Goal: Task Accomplishment & Management: Use online tool/utility

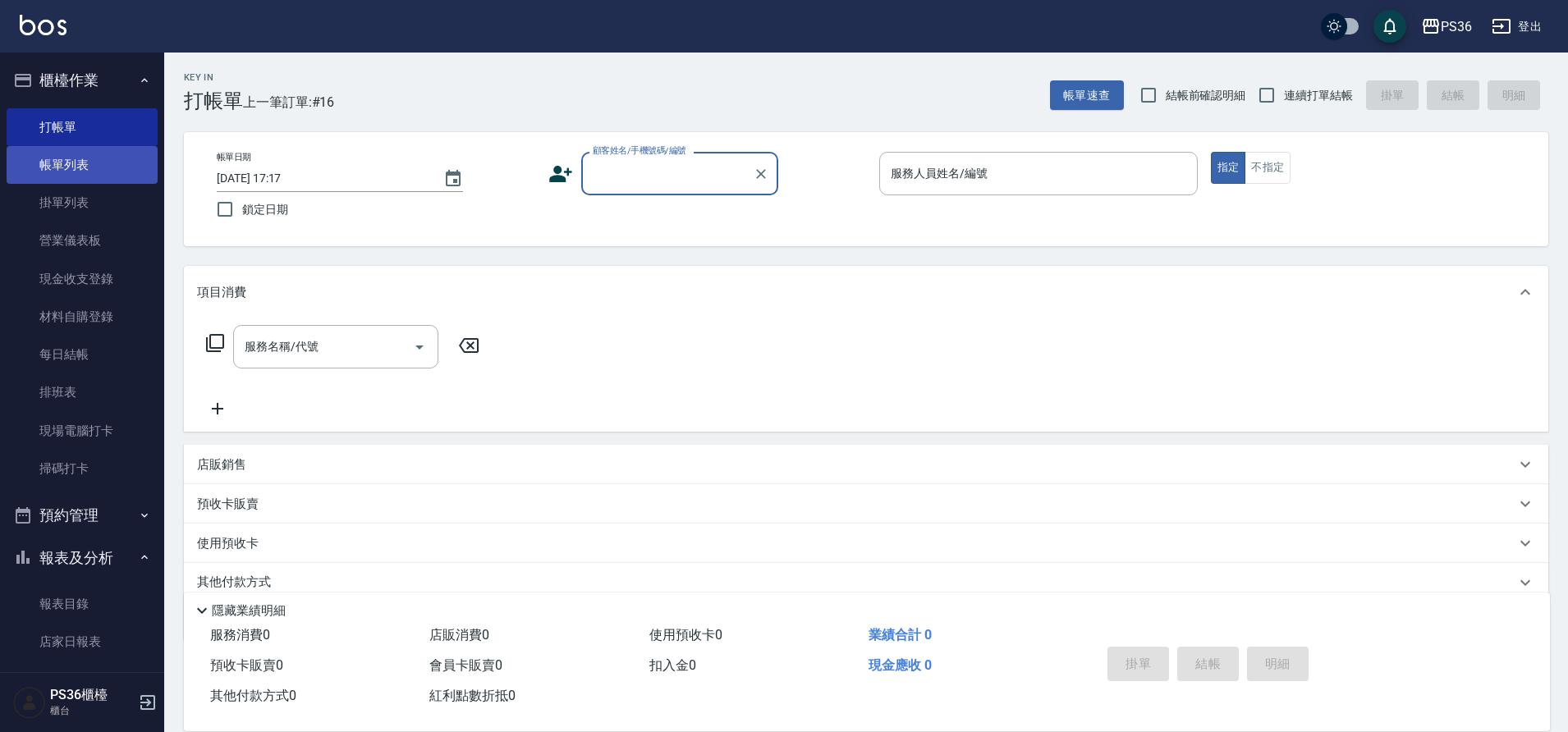
click at [58, 179] on link "帳單列表" at bounding box center [82, 165] width 151 height 37
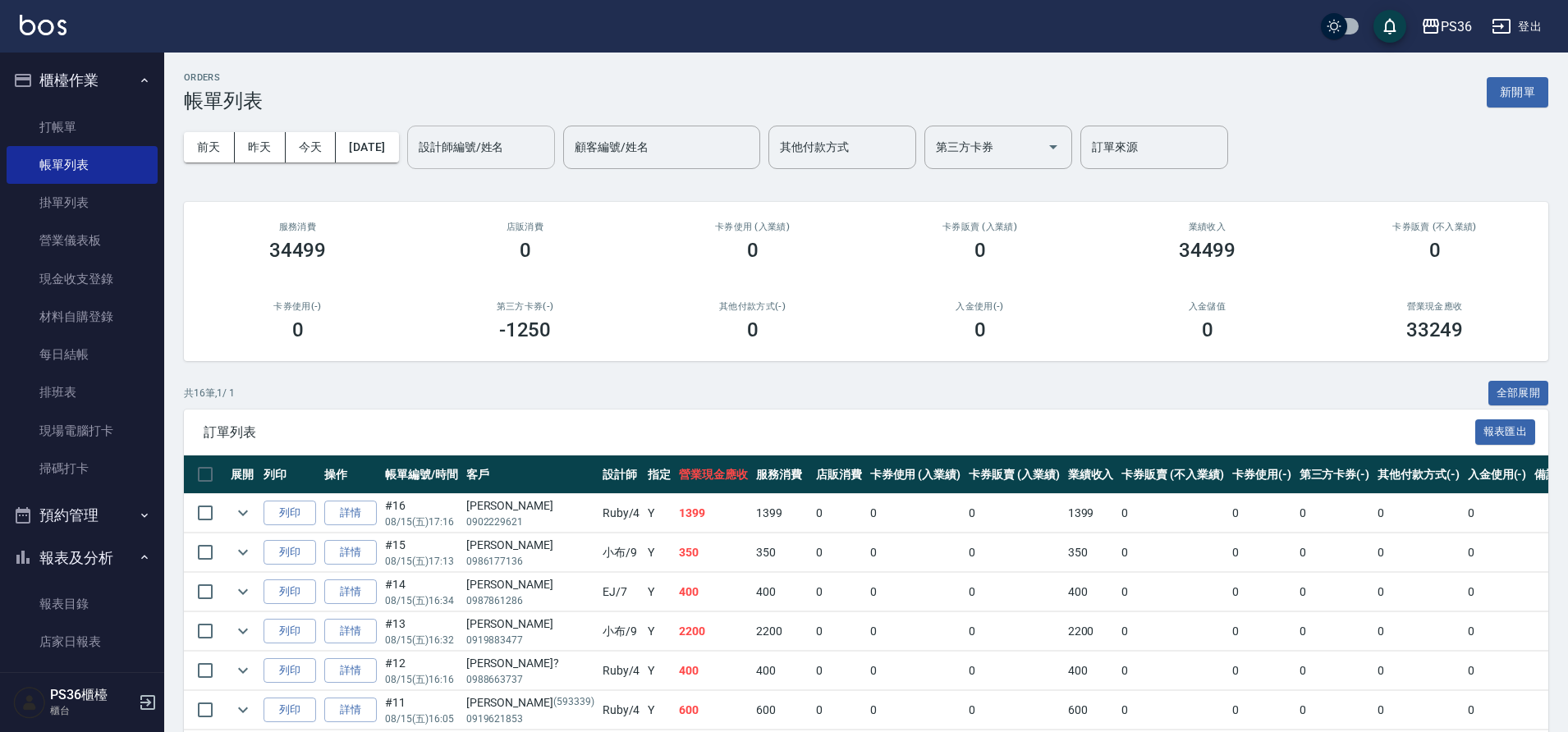
click at [506, 145] on input "設計師編號/姓名" at bounding box center [481, 147] width 133 height 29
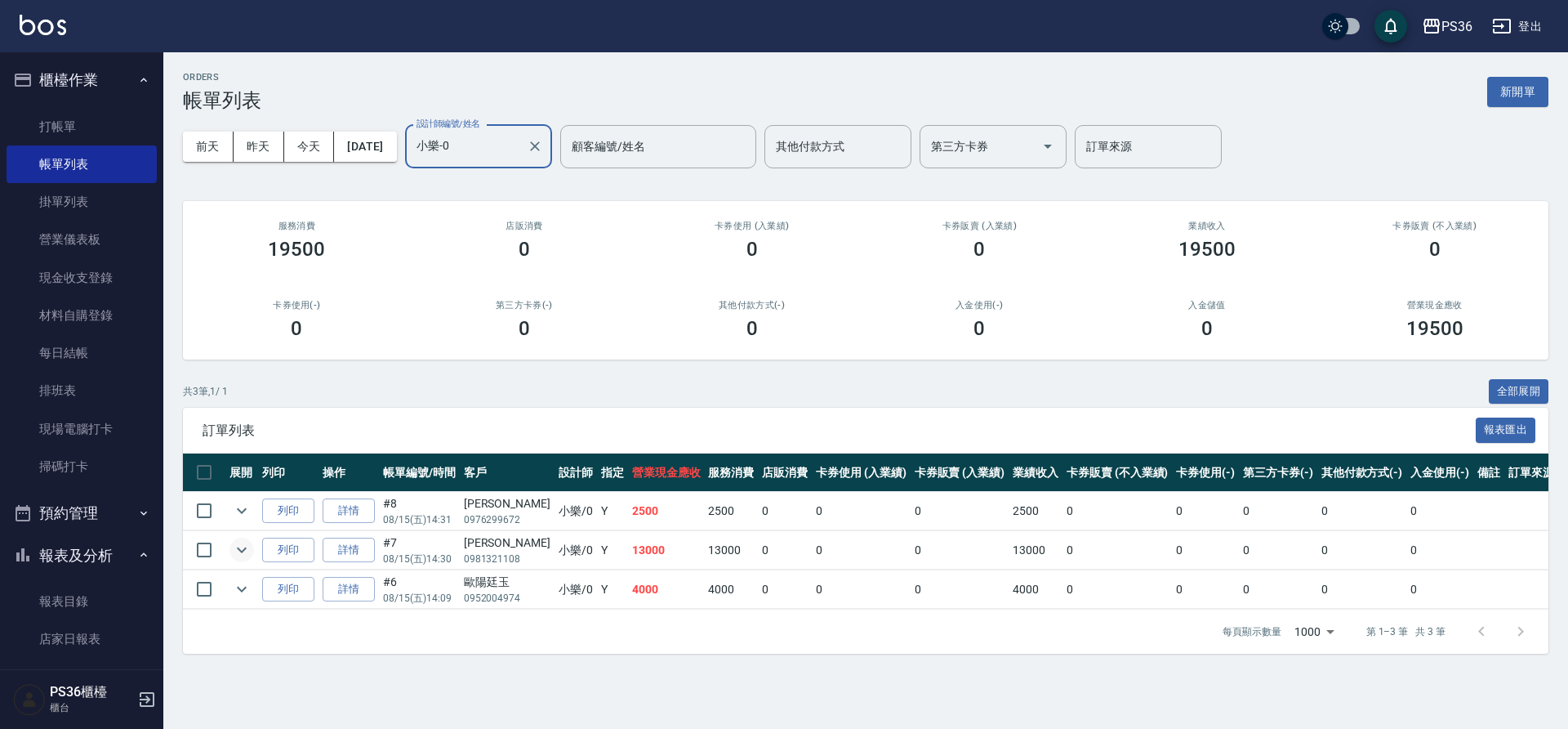
type input "小樂-0"
click at [245, 555] on icon "expand row" at bounding box center [242, 550] width 20 height 20
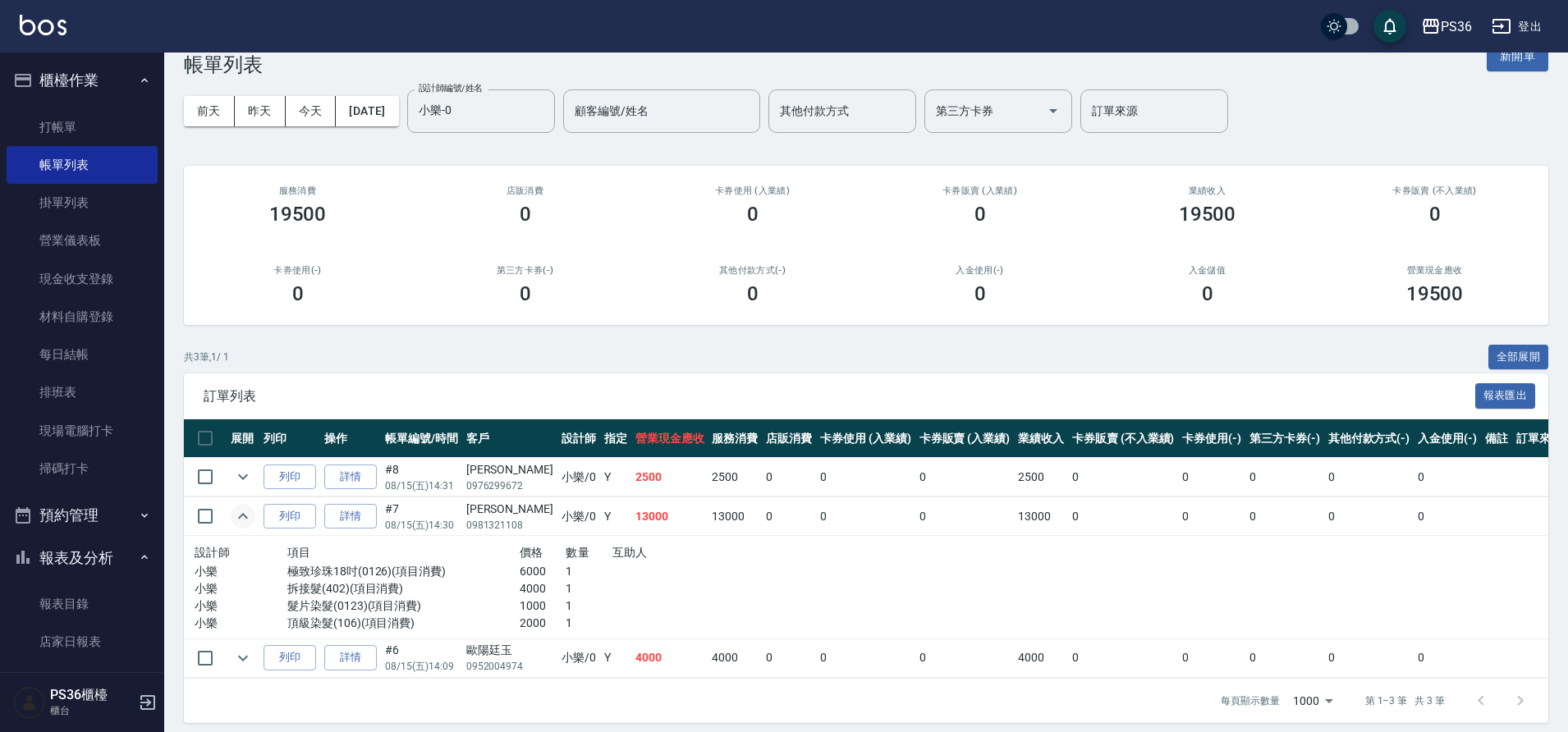
scroll to position [46, 0]
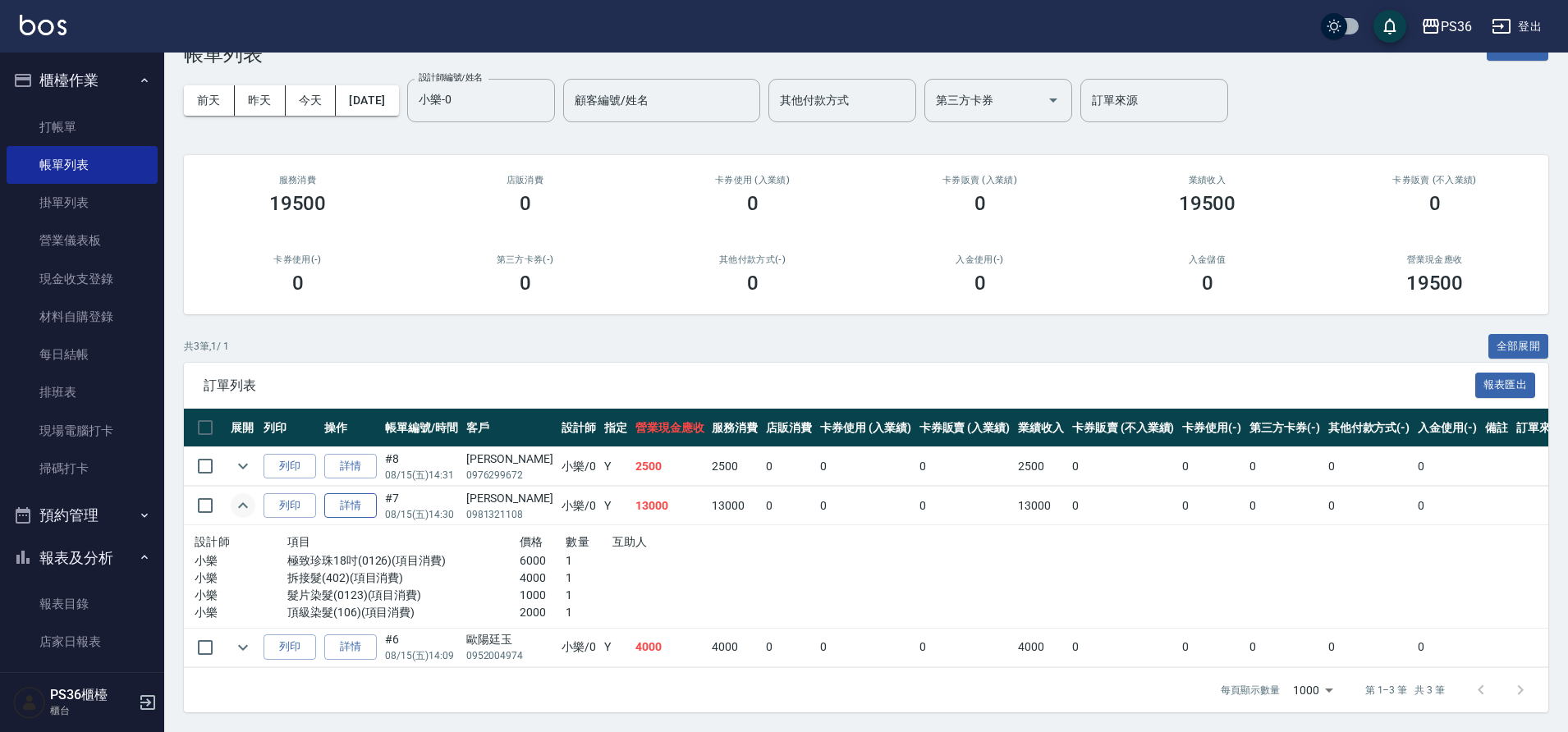
click at [368, 502] on link "詳情" at bounding box center [350, 506] width 52 height 26
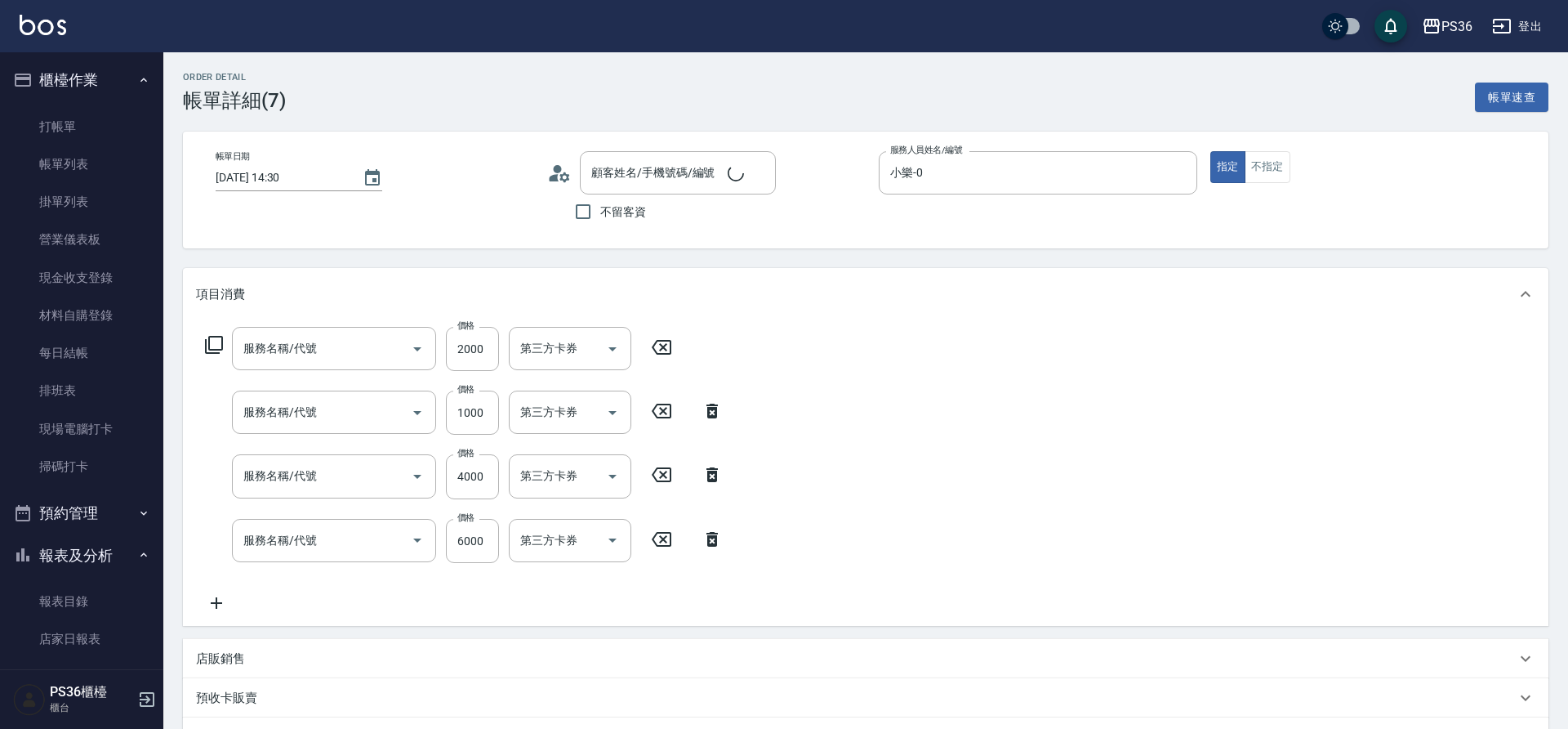
type input "[DATE] 14:30"
type input "小樂-0"
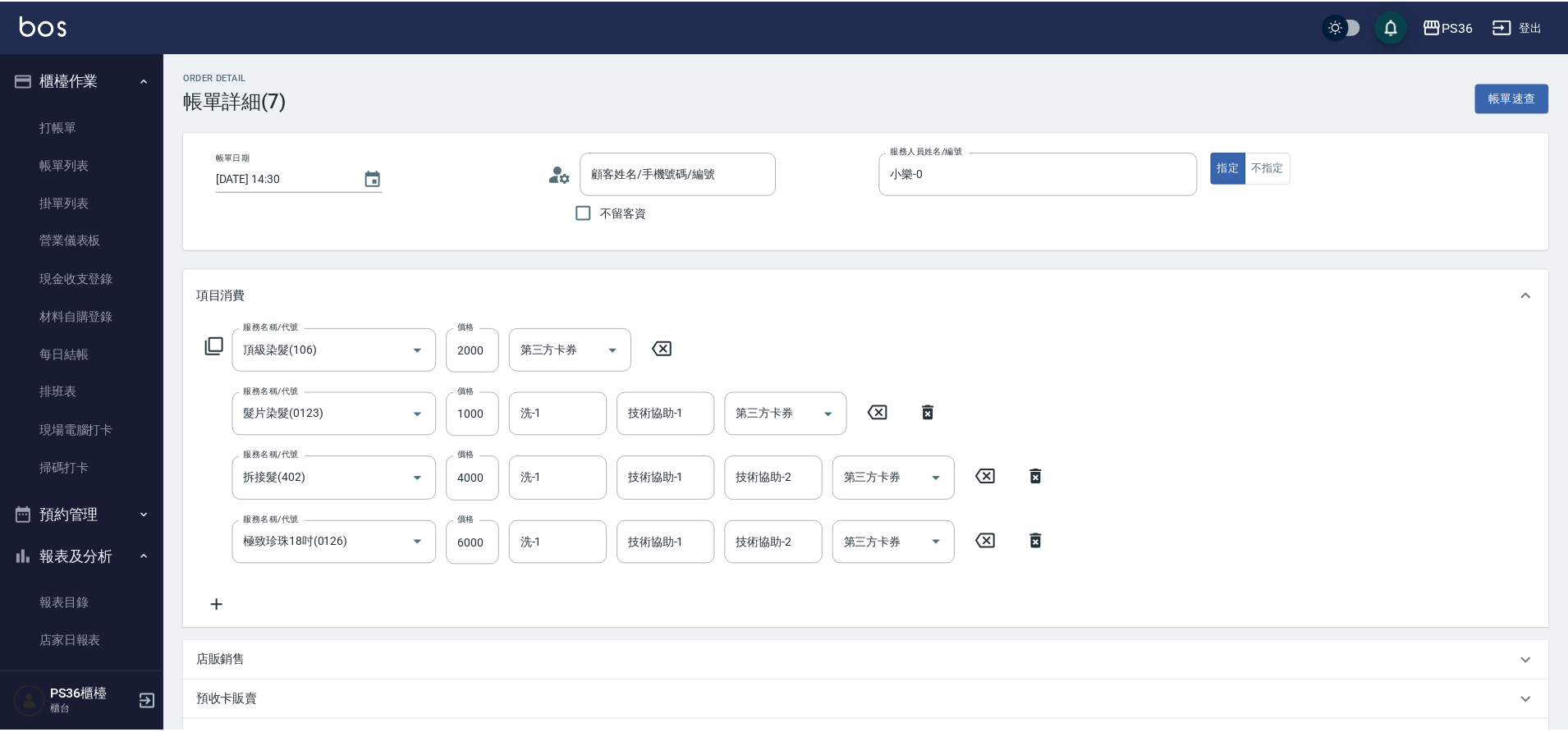
scroll to position [323, 0]
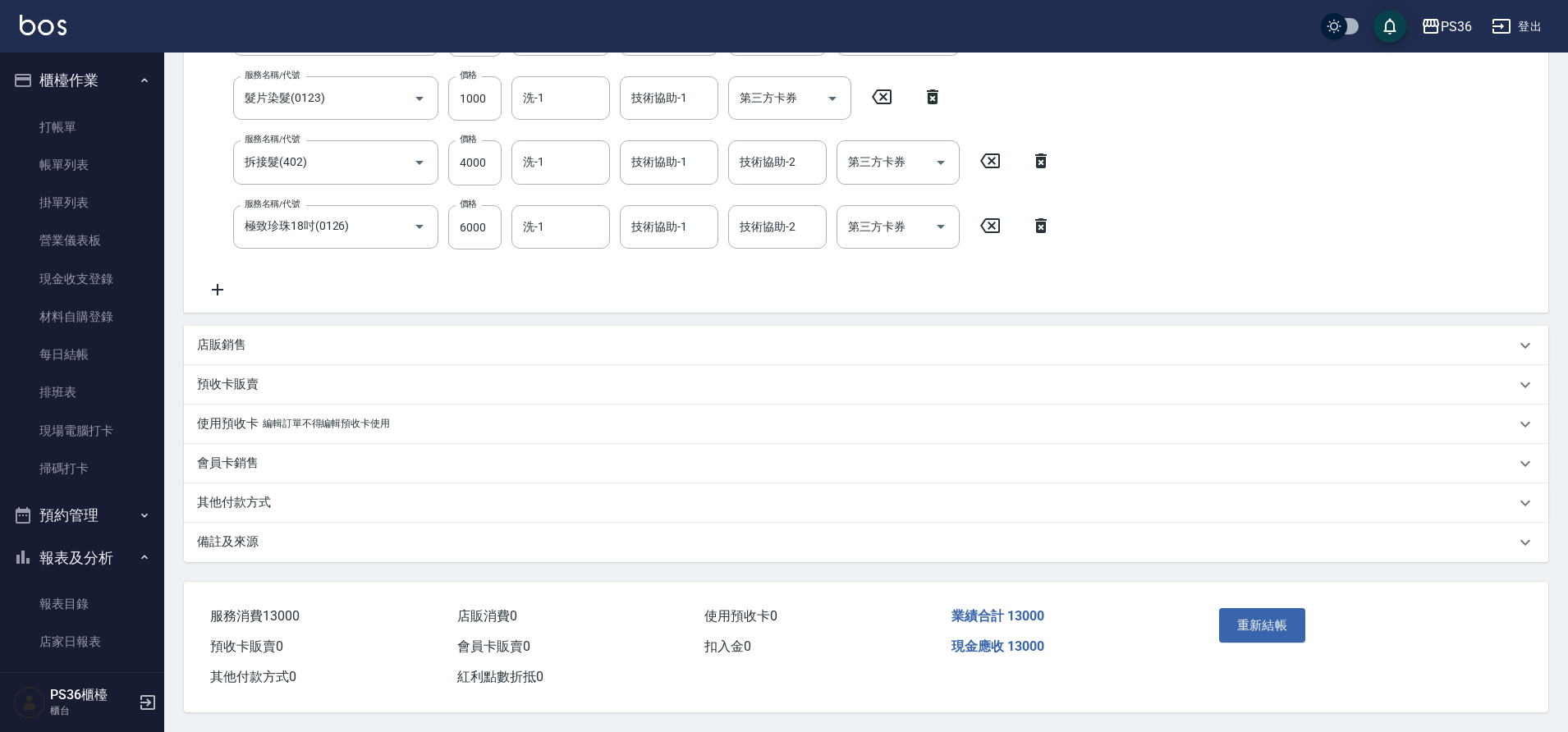
type input "頂級染髮(106)"
type input "髮片染髮(0123)"
type input "拆接髮(402)"
type input "極致珍珠18吋(0126)"
type input "[PERSON_NAME]/0981321108/"
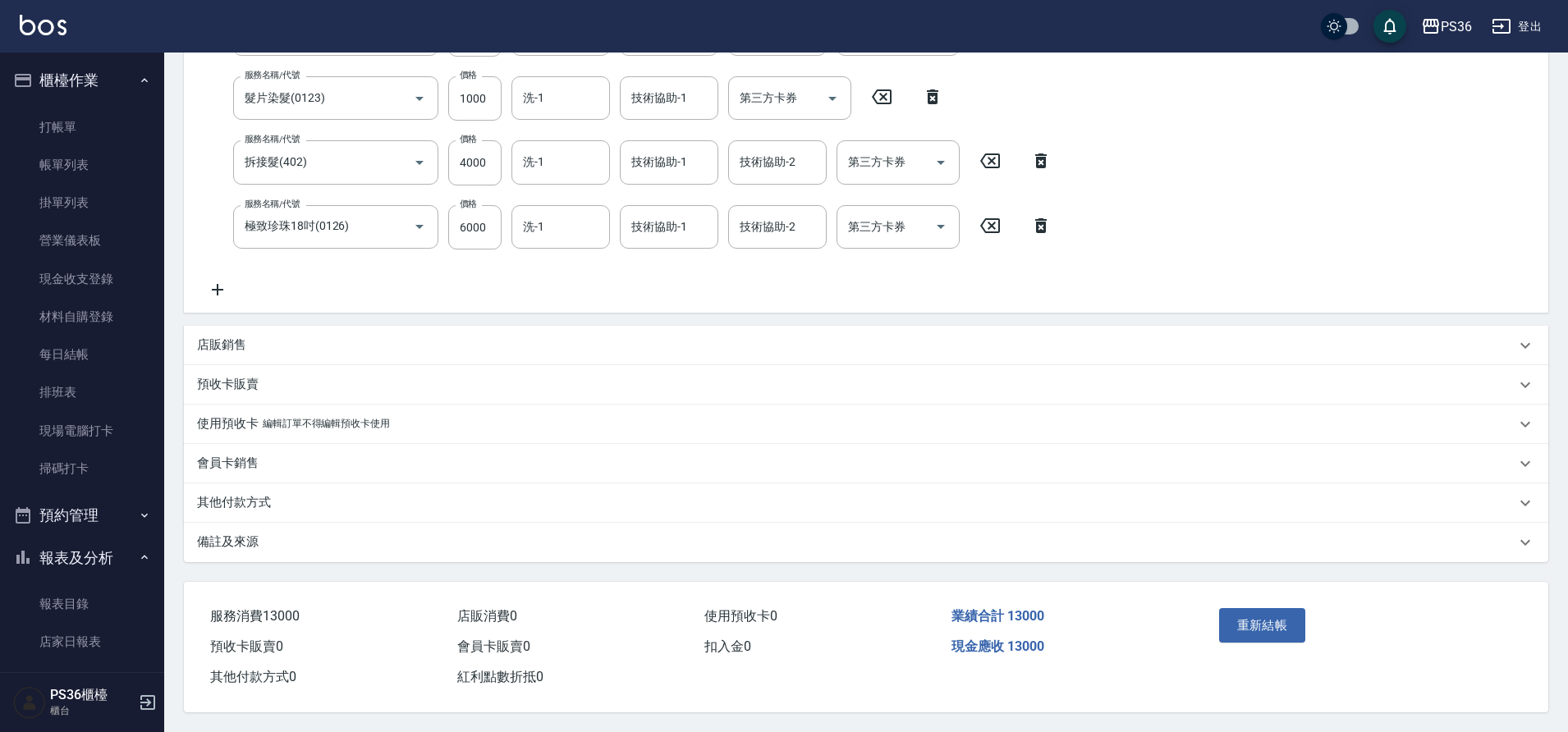
click at [255, 495] on p "其他付款方式" at bounding box center [234, 501] width 74 height 17
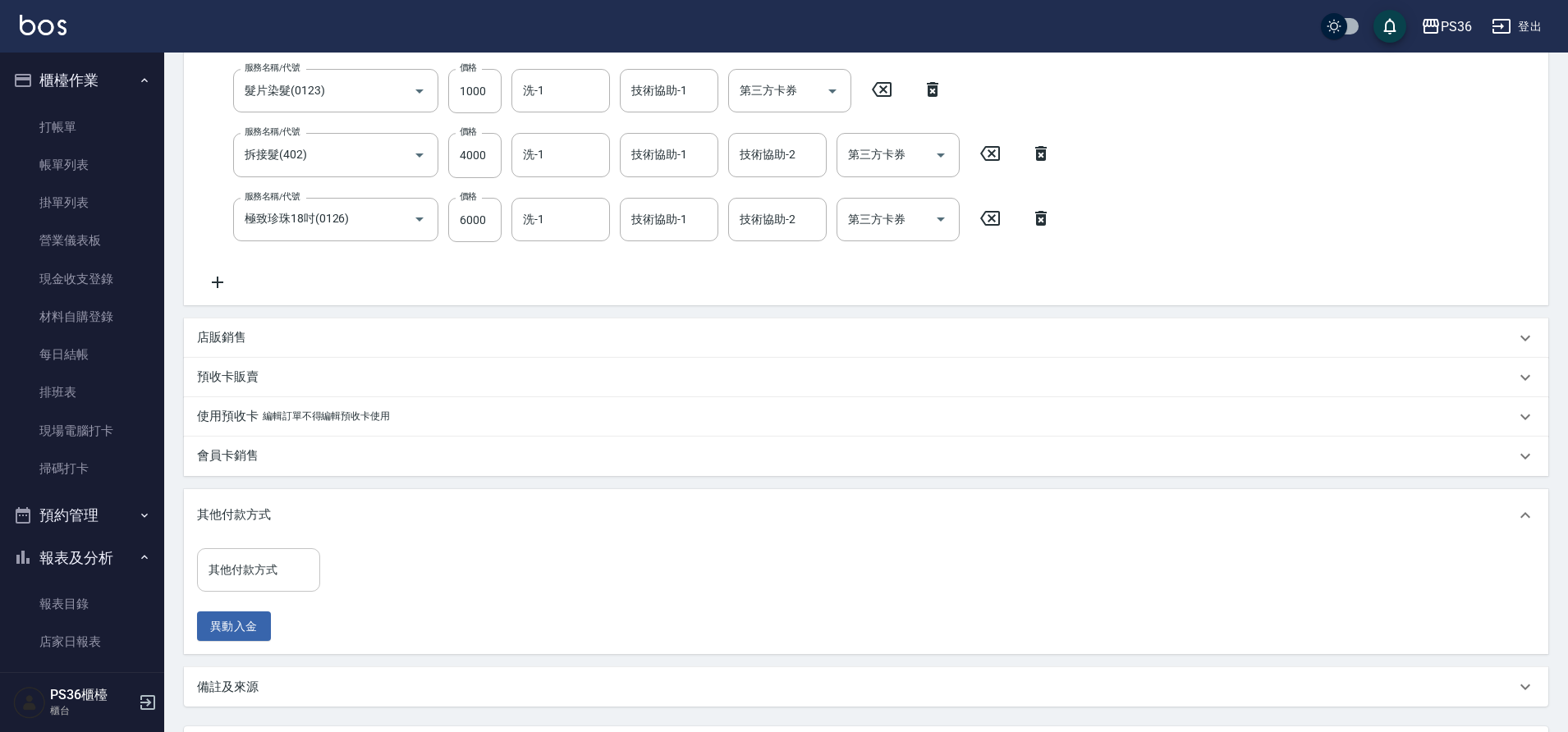
click at [249, 563] on div "其他付款方式 其他付款方式" at bounding box center [258, 569] width 123 height 43
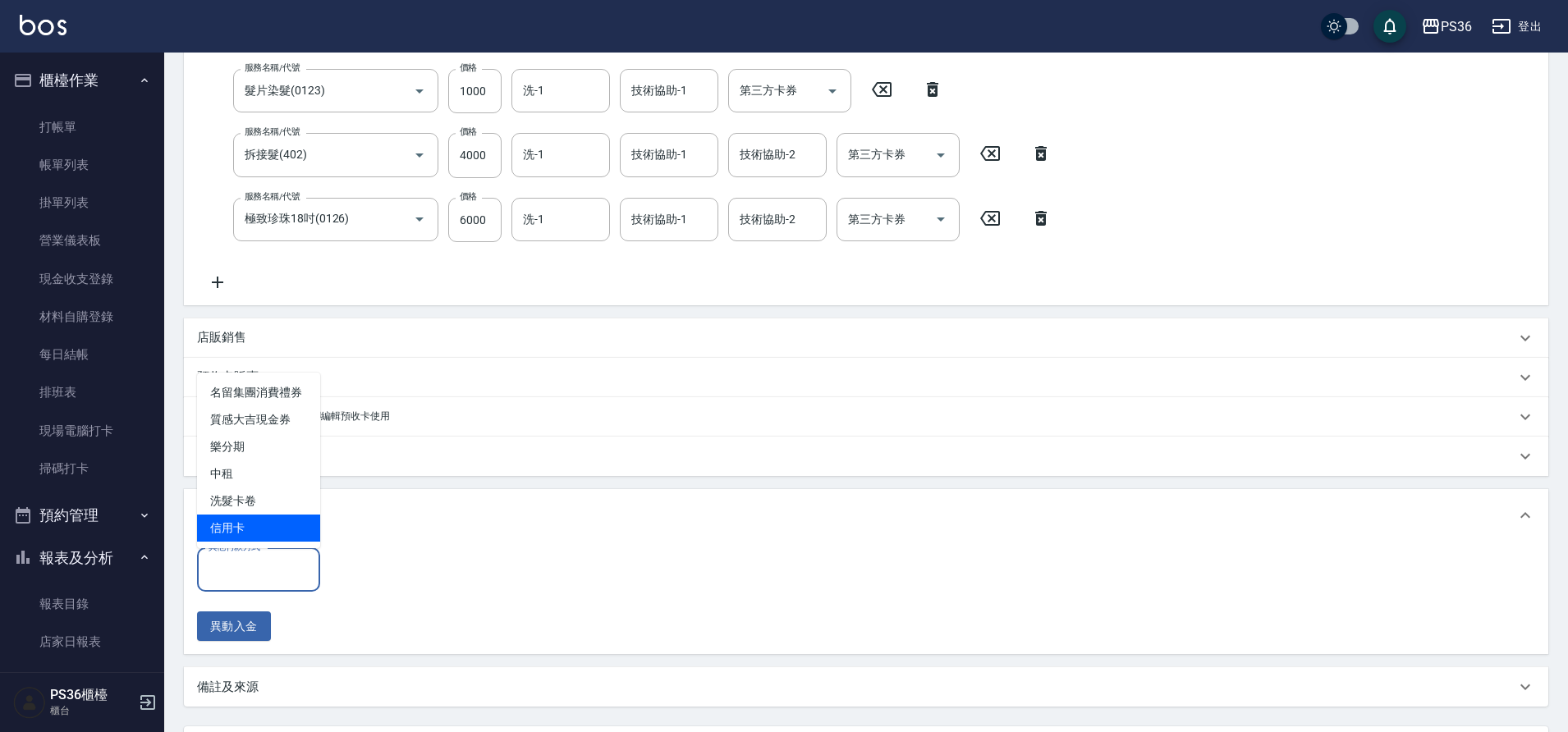
click at [257, 528] on span "信用卡" at bounding box center [258, 527] width 123 height 27
type input "信用卡"
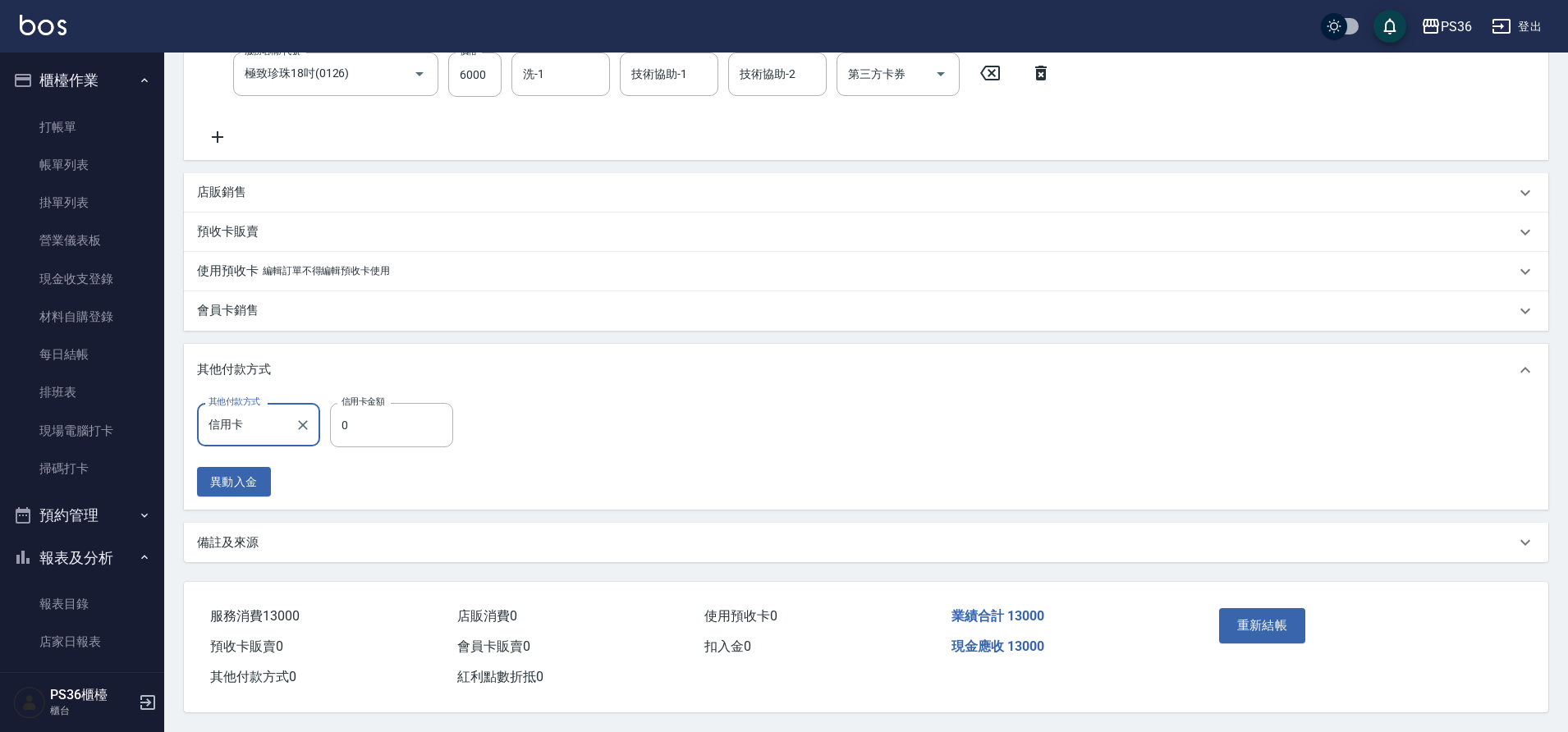
scroll to position [476, 0]
click at [327, 418] on div "其他付款方式 信用卡 其他付款方式 信用卡金額 0 信用卡金額" at bounding box center [330, 425] width 266 height 44
click at [341, 418] on input "0" at bounding box center [391, 425] width 123 height 44
type input "13000"
click at [1293, 631] on button "重新結帳" at bounding box center [1262, 625] width 87 height 34
